Goal: Use online tool/utility: Utilize a website feature to perform a specific function

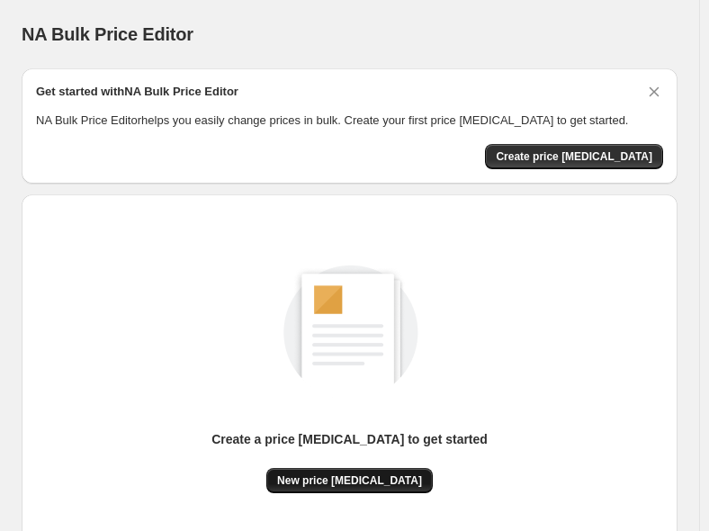
click at [389, 468] on button "New price [MEDICAL_DATA]" at bounding box center [350, 480] width 167 height 25
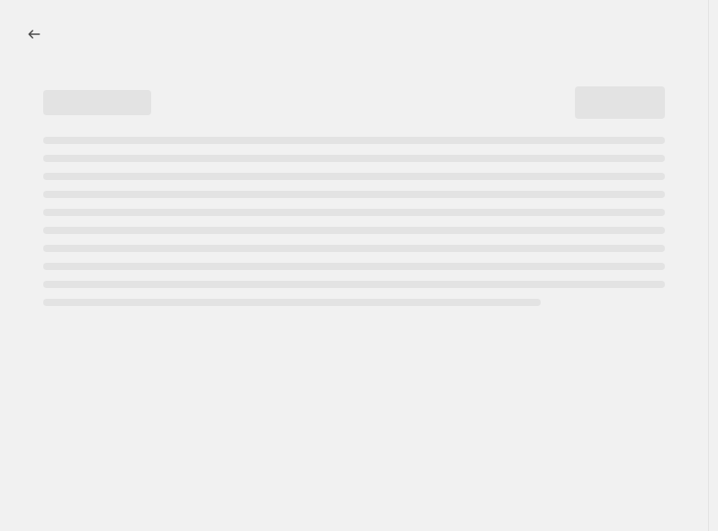
select select "percentage"
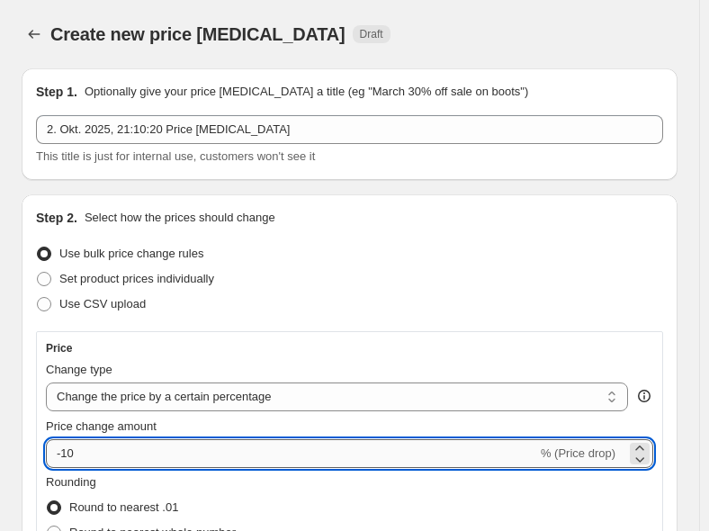
click at [87, 459] on input "-10" at bounding box center [292, 453] width 492 height 29
type input "-1"
type input "-30"
click at [548, 335] on div "Price Change type Change the price to a certain amount Change the price by a ce…" at bounding box center [350, 488] width 628 height 314
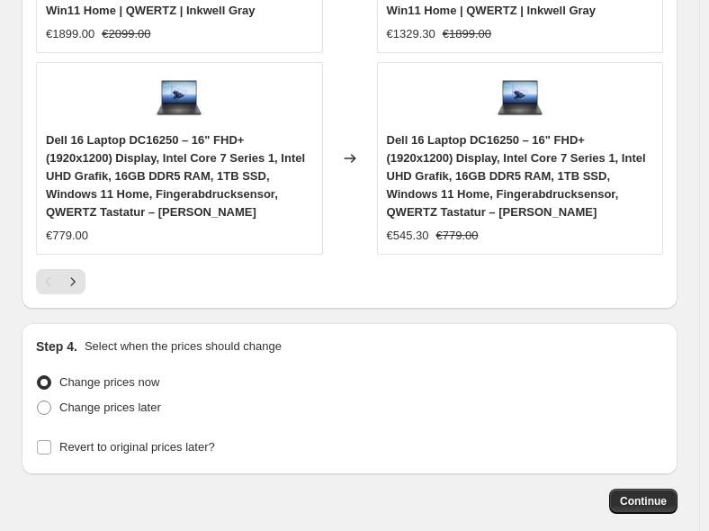
scroll to position [2118, 0]
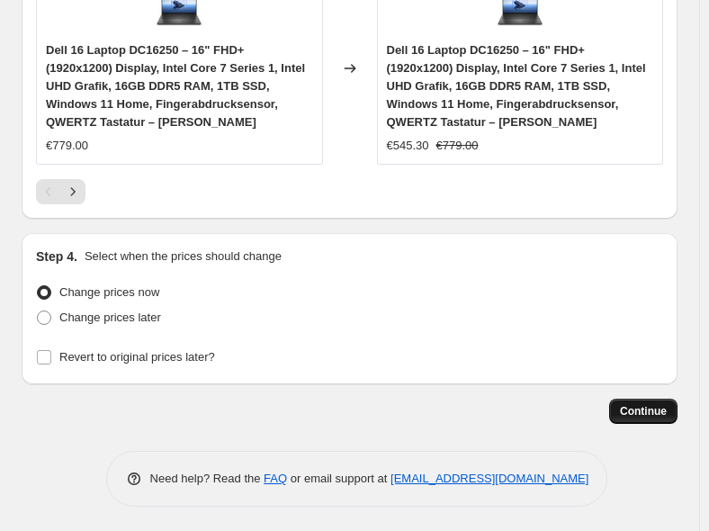
click at [658, 417] on button "Continue" at bounding box center [644, 411] width 68 height 25
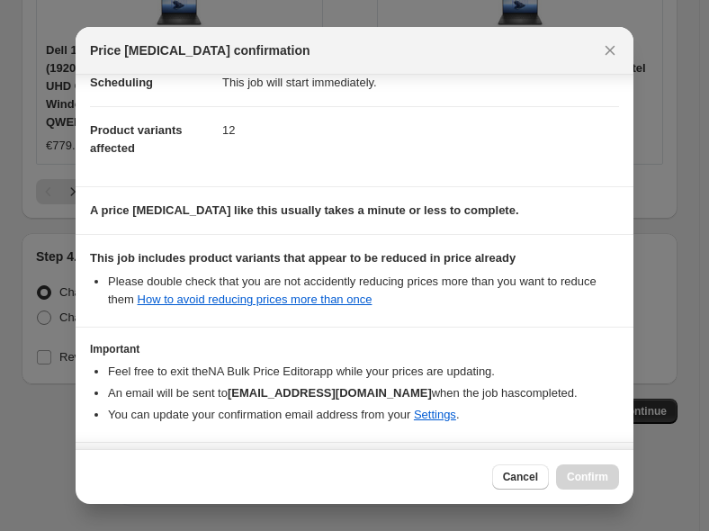
scroll to position [224, 0]
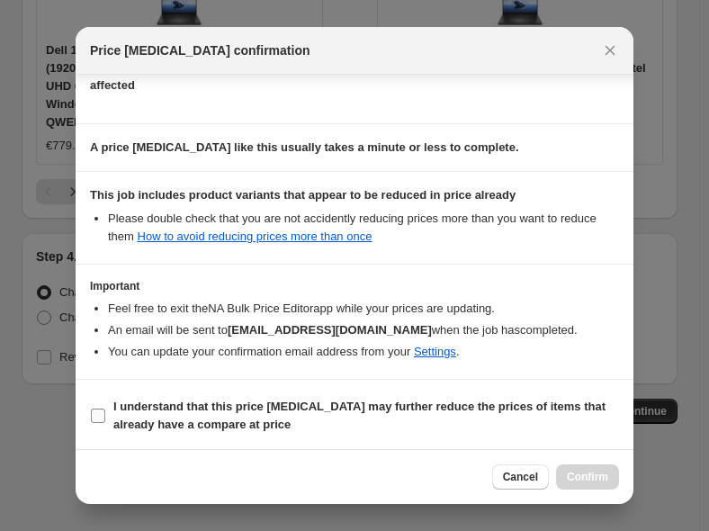
click at [91, 427] on label "I understand that this price change job may further reduce the prices of items …" at bounding box center [354, 415] width 529 height 43
click at [91, 423] on input "I understand that this price change job may further reduce the prices of items …" at bounding box center [98, 416] width 14 height 14
checkbox input "true"
click at [607, 470] on button "Confirm" at bounding box center [587, 477] width 63 height 25
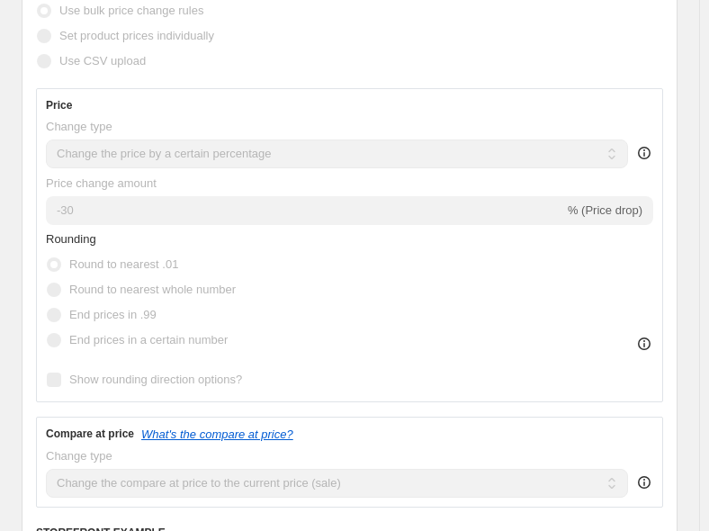
scroll to position [274, 0]
